Goal: Transaction & Acquisition: Purchase product/service

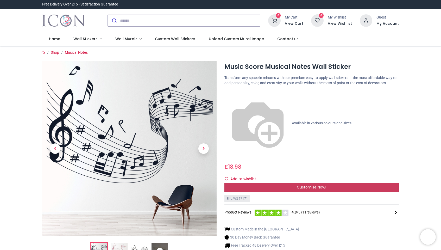
click at [252, 183] on div "Customise Now!" at bounding box center [312, 187] width 175 height 9
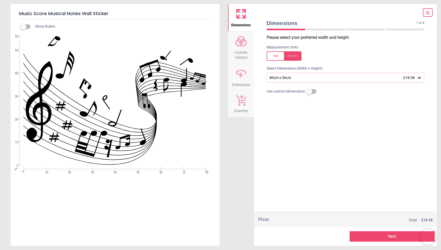
click at [321, 74] on div "80cm x 56cm £18.98" at bounding box center [346, 78] width 158 height 10
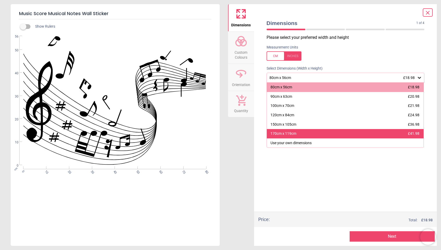
click at [301, 134] on div "170cm x 119cm £41.98" at bounding box center [345, 133] width 157 height 9
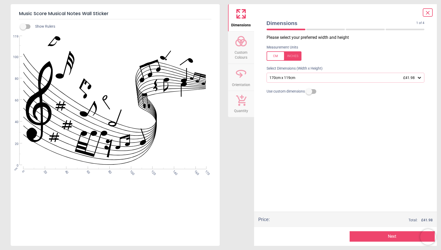
click at [240, 47] on span "Custom Colours" at bounding box center [241, 53] width 25 height 13
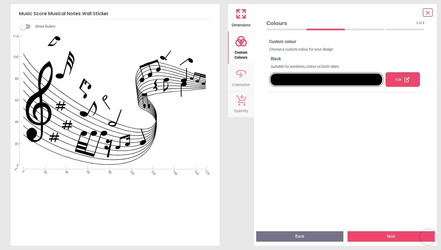
click at [342, 82] on div at bounding box center [327, 79] width 112 height 12
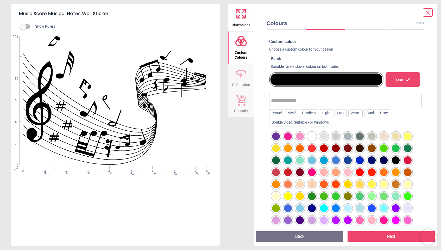
click at [314, 135] on div at bounding box center [312, 136] width 8 height 8
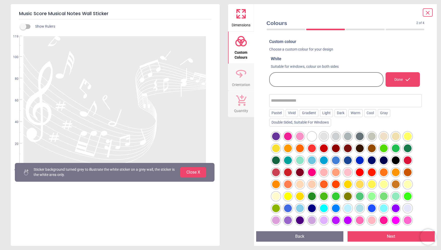
click at [232, 135] on div "Dimensions Custom Colours Orientation Quantity" at bounding box center [241, 124] width 26 height 241
click at [242, 77] on icon at bounding box center [241, 73] width 13 height 13
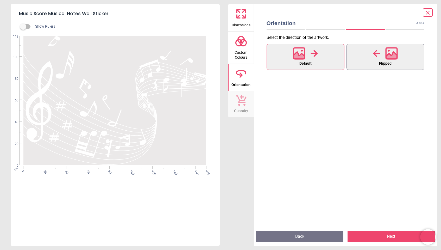
click at [390, 57] on icon at bounding box center [391, 56] width 11 height 9
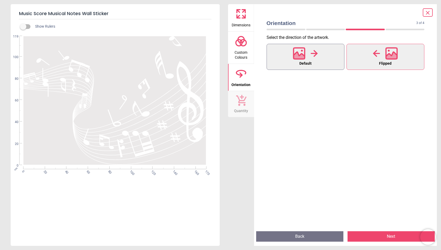
click at [320, 60] on button "Default" at bounding box center [306, 57] width 78 height 26
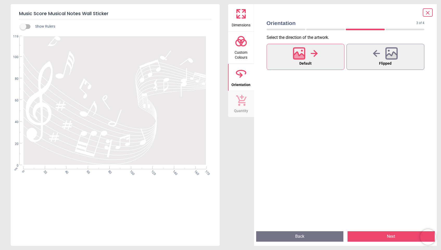
click at [244, 100] on icon at bounding box center [241, 100] width 10 height 11
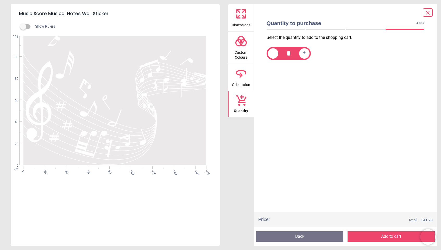
click at [243, 77] on icon at bounding box center [241, 73] width 13 height 13
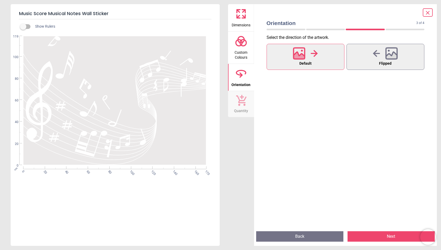
click at [373, 234] on button "Next" at bounding box center [391, 236] width 87 height 10
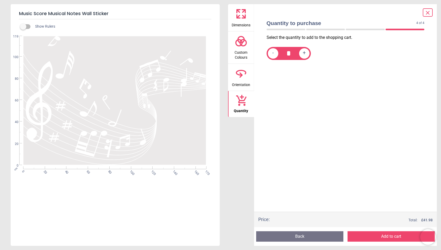
click at [373, 235] on button "Add to cart" at bounding box center [391, 236] width 87 height 10
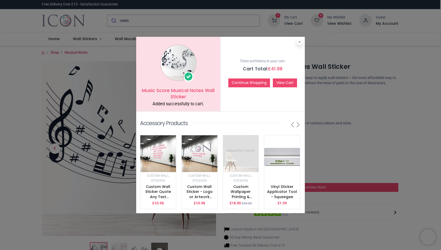
click at [284, 79] on link "View Cart" at bounding box center [285, 82] width 24 height 9
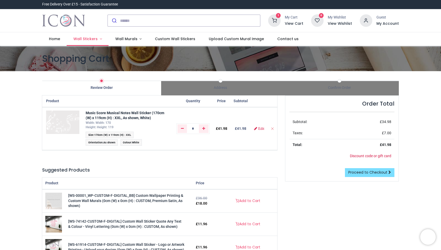
click at [92, 39] on span "Wall Stickers" at bounding box center [85, 38] width 24 height 5
click at [121, 35] on link "Wall Murals" at bounding box center [129, 39] width 40 height 14
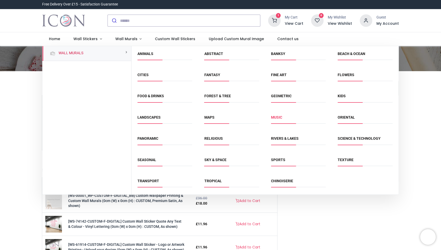
click at [273, 116] on link "Music" at bounding box center [276, 117] width 11 height 4
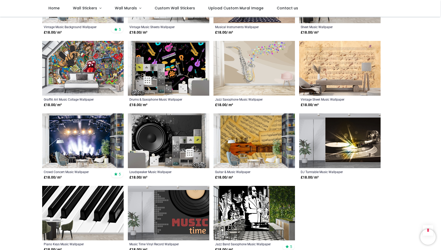
scroll to position [231, 0]
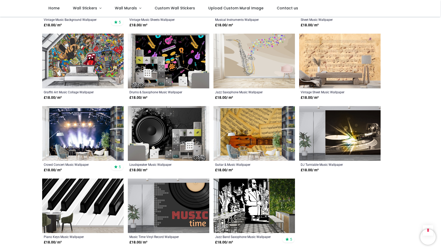
click at [83, 202] on img at bounding box center [83, 205] width 82 height 55
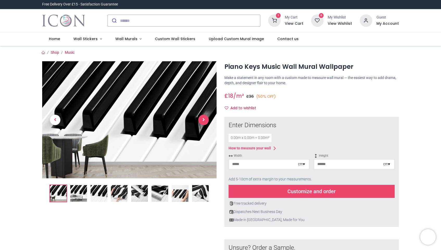
click at [205, 117] on span "Next" at bounding box center [203, 120] width 10 height 10
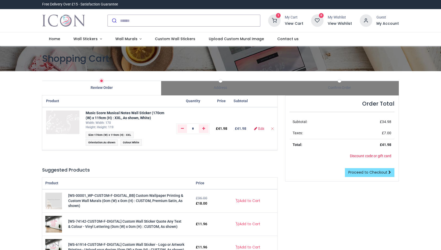
click at [136, 46] on section "Shopping Cart" at bounding box center [220, 58] width 441 height 25
click at [134, 41] on span "Wall Murals" at bounding box center [126, 38] width 22 height 5
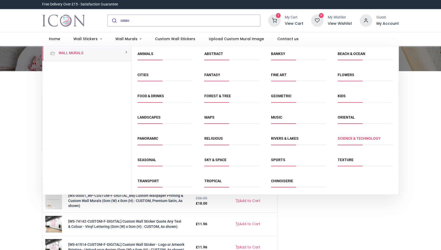
click at [352, 137] on link "Science & Technology" at bounding box center [359, 138] width 43 height 4
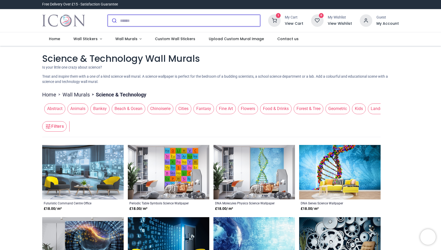
click at [158, 18] on input "search" at bounding box center [190, 20] width 140 height 11
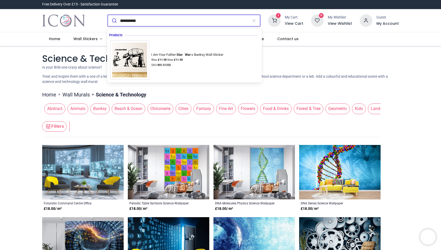
type input "**********"
click at [113, 21] on button "submit" at bounding box center [114, 20] width 12 height 11
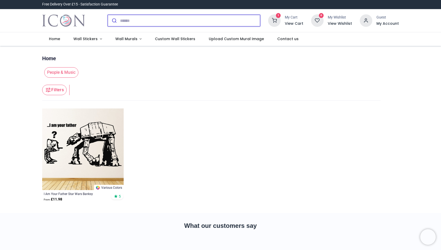
click at [148, 22] on input "search" at bounding box center [190, 20] width 140 height 11
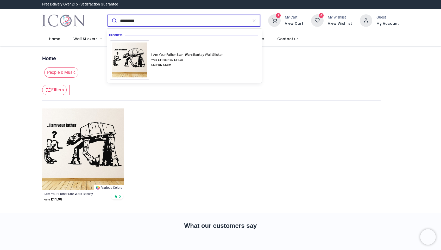
type input "*********"
click at [113, 21] on button "submit" at bounding box center [114, 20] width 12 height 11
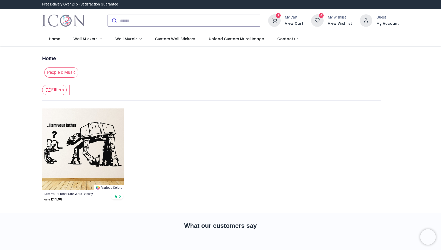
click at [69, 71] on span "People & Music" at bounding box center [61, 72] width 34 height 10
click at [54, 60] on link "Home" at bounding box center [49, 58] width 14 height 7
click at [83, 40] on span "Wall Stickers" at bounding box center [85, 38] width 24 height 5
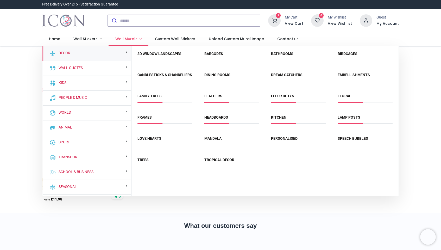
click at [117, 35] on link "Wall Murals" at bounding box center [129, 39] width 40 height 14
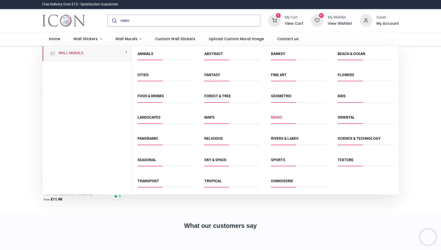
click at [277, 115] on link "Music" at bounding box center [276, 117] width 11 height 4
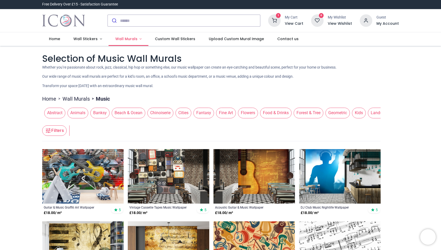
click at [130, 40] on span "Wall Murals" at bounding box center [126, 38] width 22 height 5
